Goal: Browse casually: Explore the website without a specific task or goal

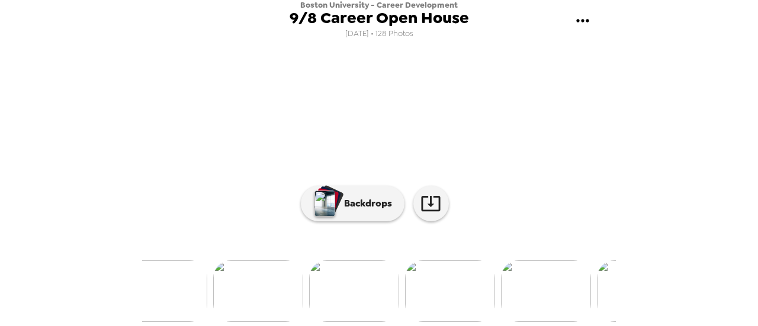
click at [433, 275] on img at bounding box center [450, 292] width 90 height 62
click at [463, 298] on img at bounding box center [477, 292] width 90 height 62
click at [583, 266] on img at bounding box center [573, 292] width 90 height 62
click at [468, 304] on img at bounding box center [477, 292] width 90 height 62
click at [476, 279] on img at bounding box center [477, 292] width 90 height 62
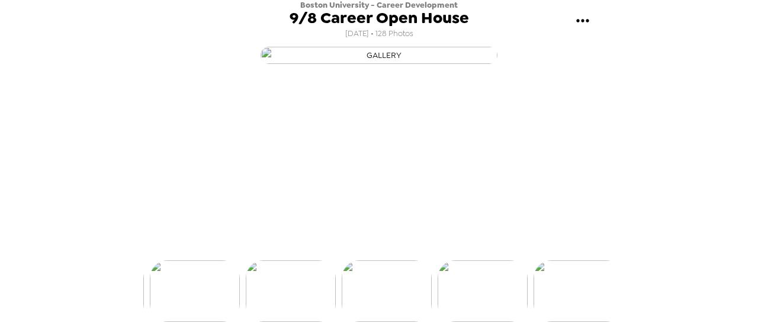
scroll to position [0, 4314]
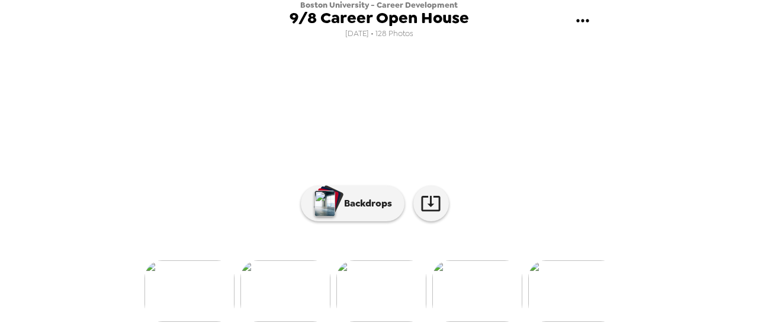
click at [475, 278] on img at bounding box center [477, 292] width 90 height 62
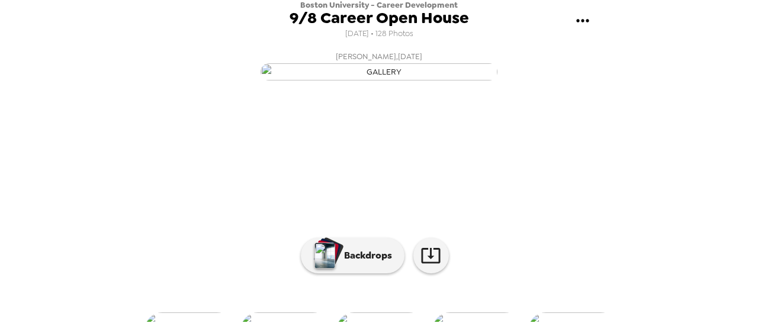
scroll to position [0, 0]
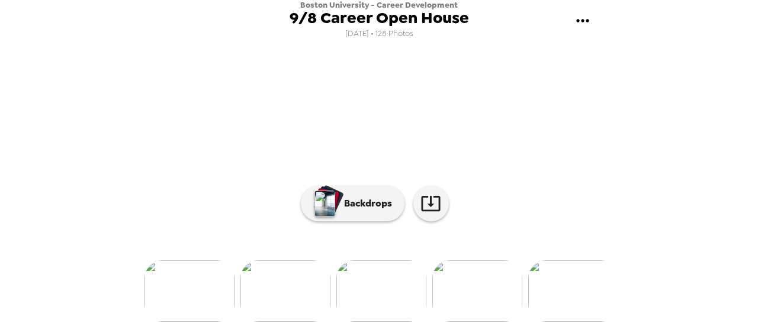
drag, startPoint x: 568, startPoint y: 272, endPoint x: 567, endPoint y: 241, distance: 30.8
click at [567, 272] on img at bounding box center [573, 292] width 90 height 62
click at [514, 274] on img at bounding box center [477, 292] width 90 height 62
click at [568, 261] on img at bounding box center [573, 292] width 90 height 62
click at [562, 266] on img at bounding box center [573, 292] width 90 height 62
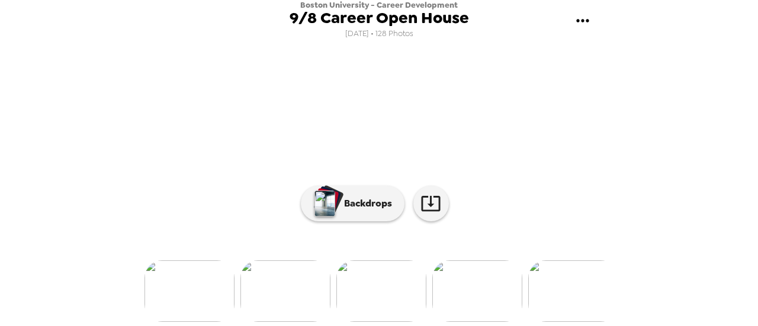
click at [496, 286] on img at bounding box center [477, 292] width 90 height 62
click at [398, 285] on img at bounding box center [379, 292] width 90 height 62
click at [277, 308] on img at bounding box center [289, 292] width 90 height 62
click at [197, 281] on img at bounding box center [193, 292] width 90 height 62
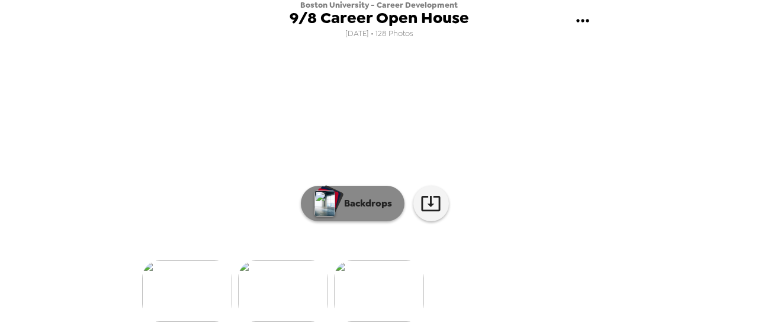
click at [364, 197] on p "Backdrops" at bounding box center [365, 204] width 54 height 14
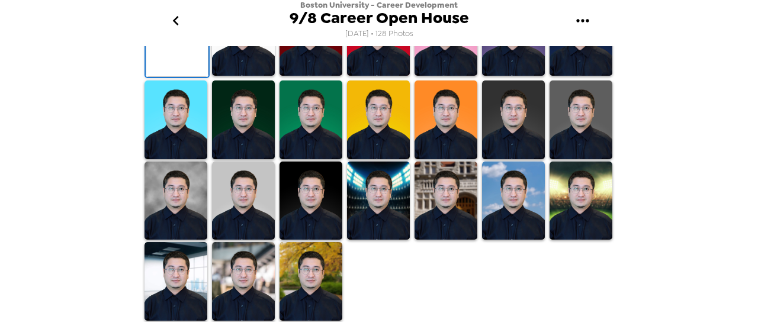
click at [247, 274] on img at bounding box center [243, 281] width 63 height 79
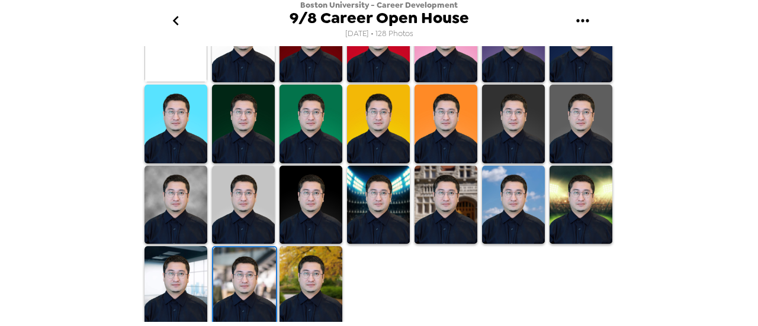
click at [313, 288] on img at bounding box center [310, 285] width 63 height 79
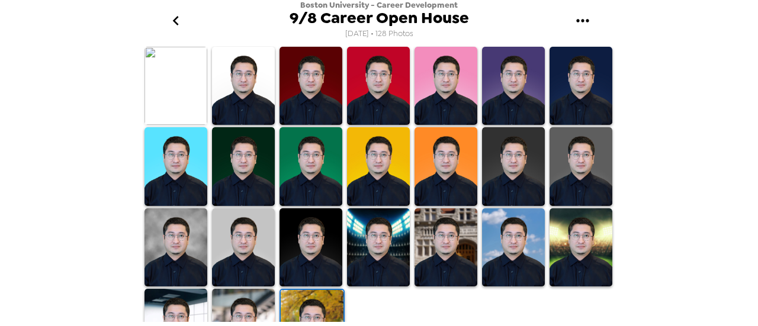
scroll to position [385, 0]
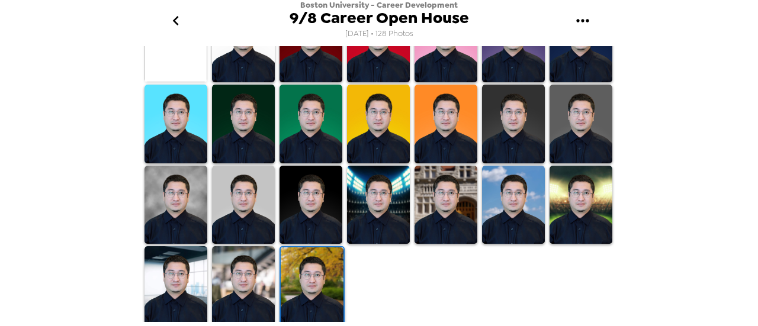
click at [252, 281] on img at bounding box center [243, 285] width 63 height 79
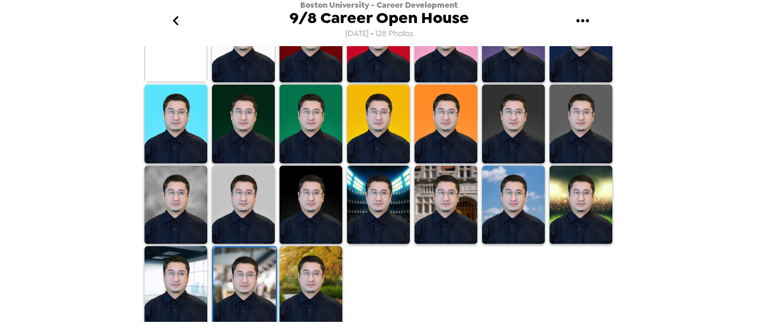
click at [243, 281] on img at bounding box center [244, 286] width 63 height 79
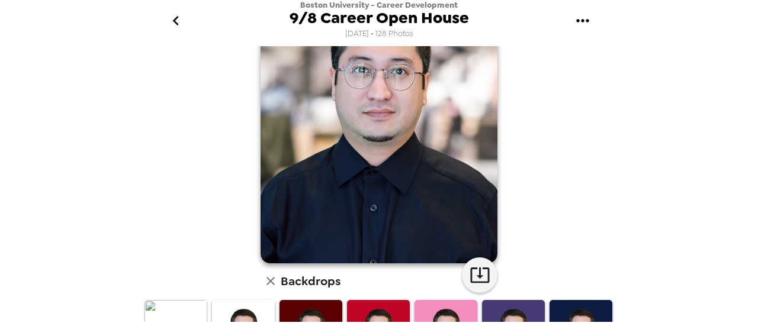
scroll to position [0, 0]
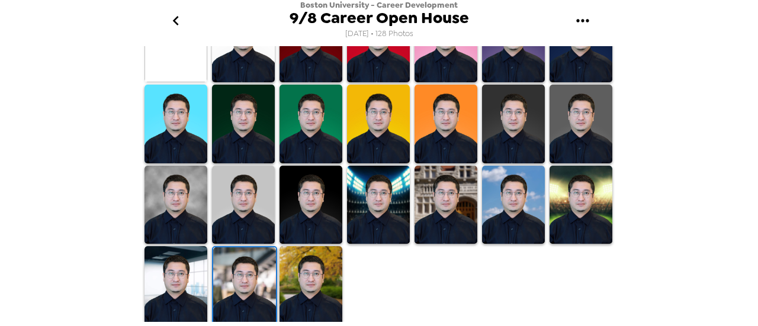
click at [306, 285] on img at bounding box center [310, 285] width 63 height 79
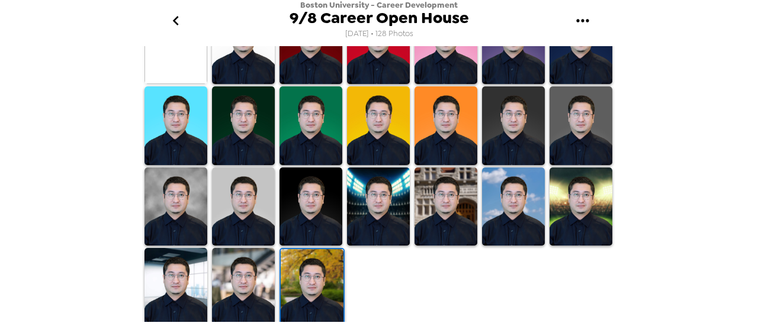
scroll to position [385, 0]
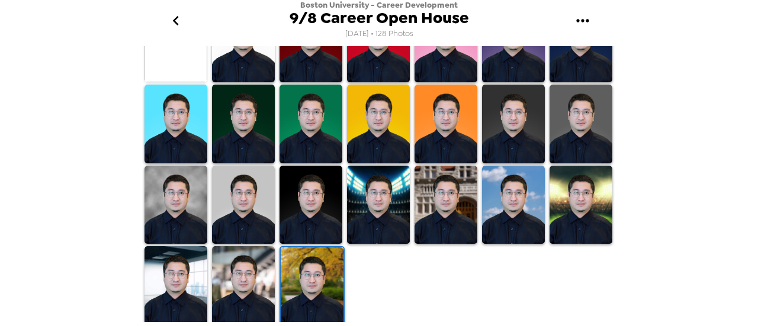
click at [304, 272] on img at bounding box center [312, 286] width 63 height 79
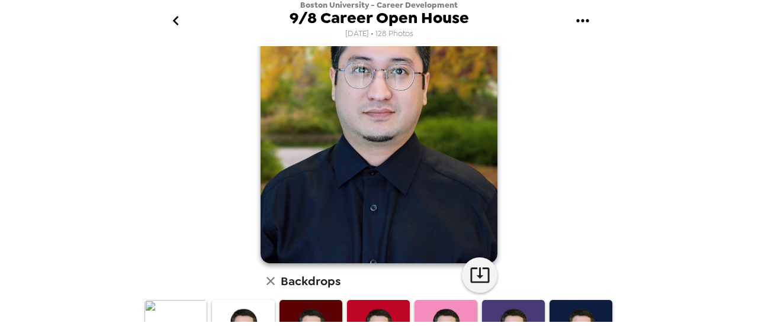
scroll to position [0, 0]
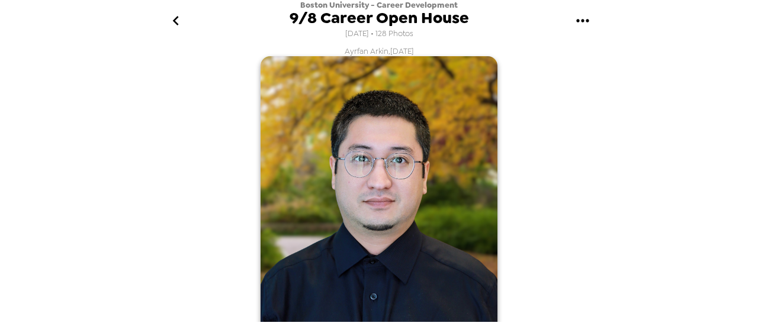
click at [182, 17] on icon "go back" at bounding box center [175, 20] width 19 height 19
click at [178, 19] on icon "go back" at bounding box center [175, 20] width 19 height 19
